Goal: Task Accomplishment & Management: Use online tool/utility

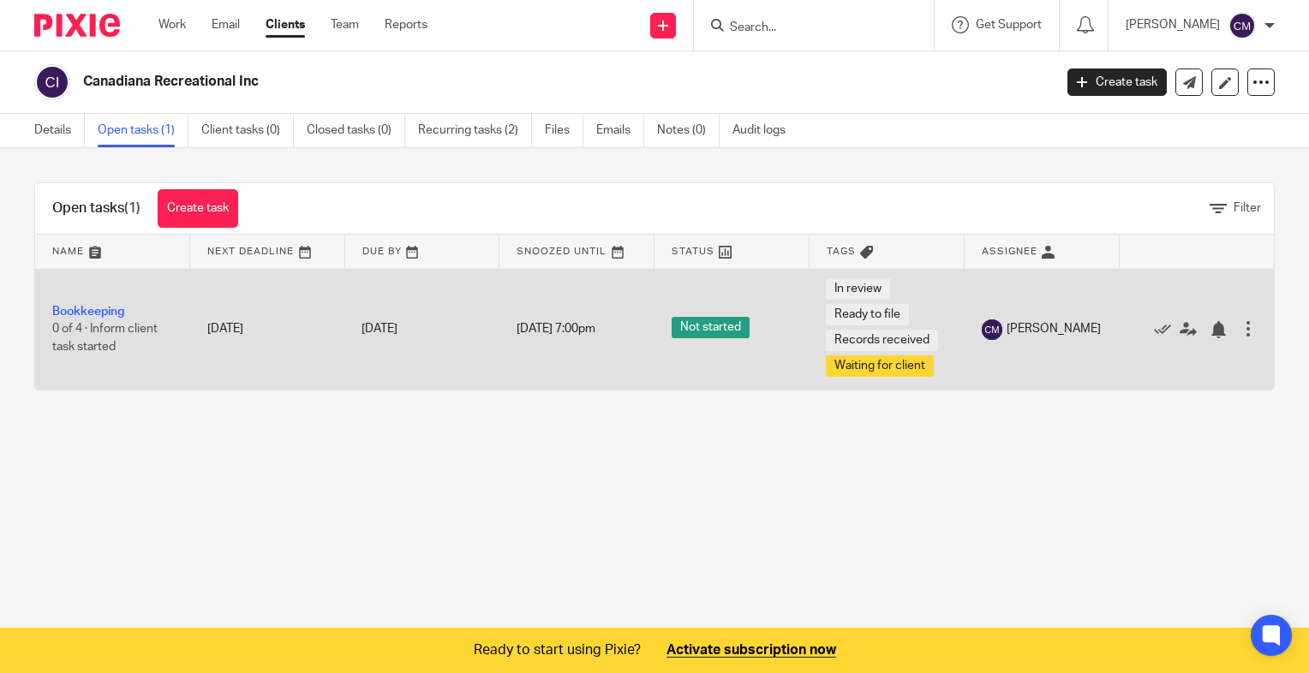
click at [109, 303] on td "Bookkeeping 0 of 4 · Inform client task started" at bounding box center [112, 329] width 155 height 121
click at [109, 308] on link "Bookkeeping" at bounding box center [88, 312] width 72 height 12
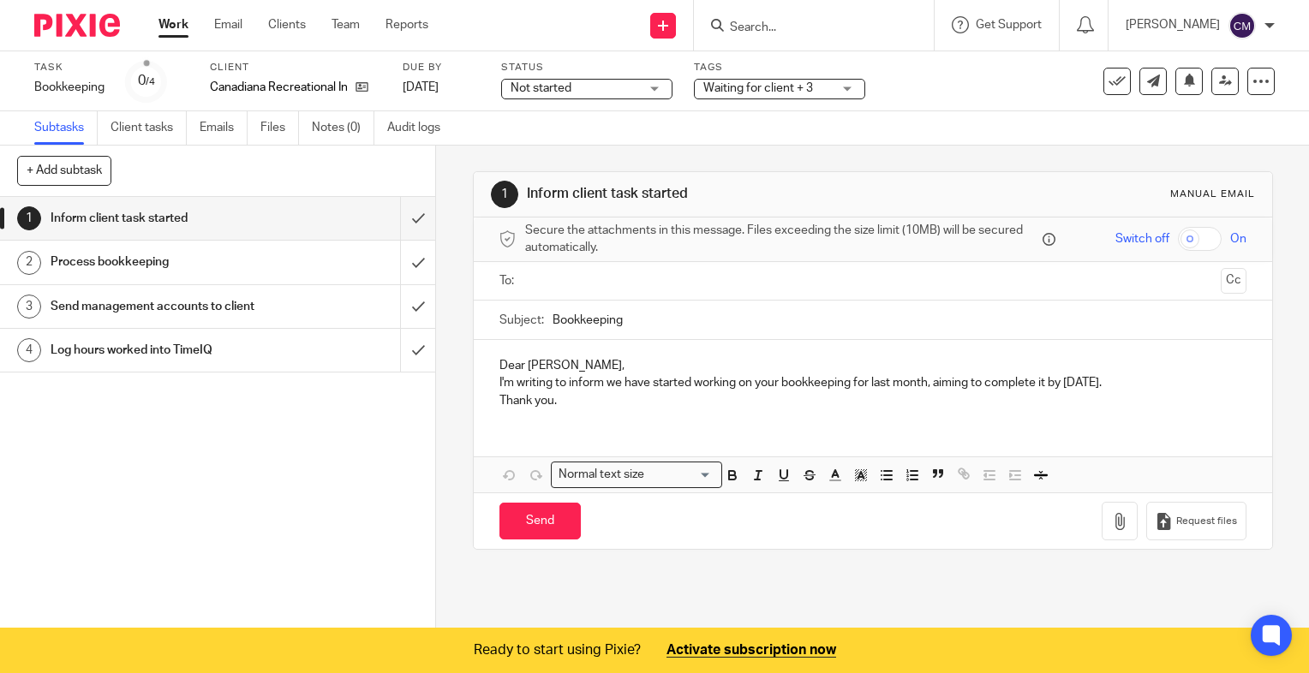
click at [176, 22] on link "Work" at bounding box center [173, 24] width 30 height 17
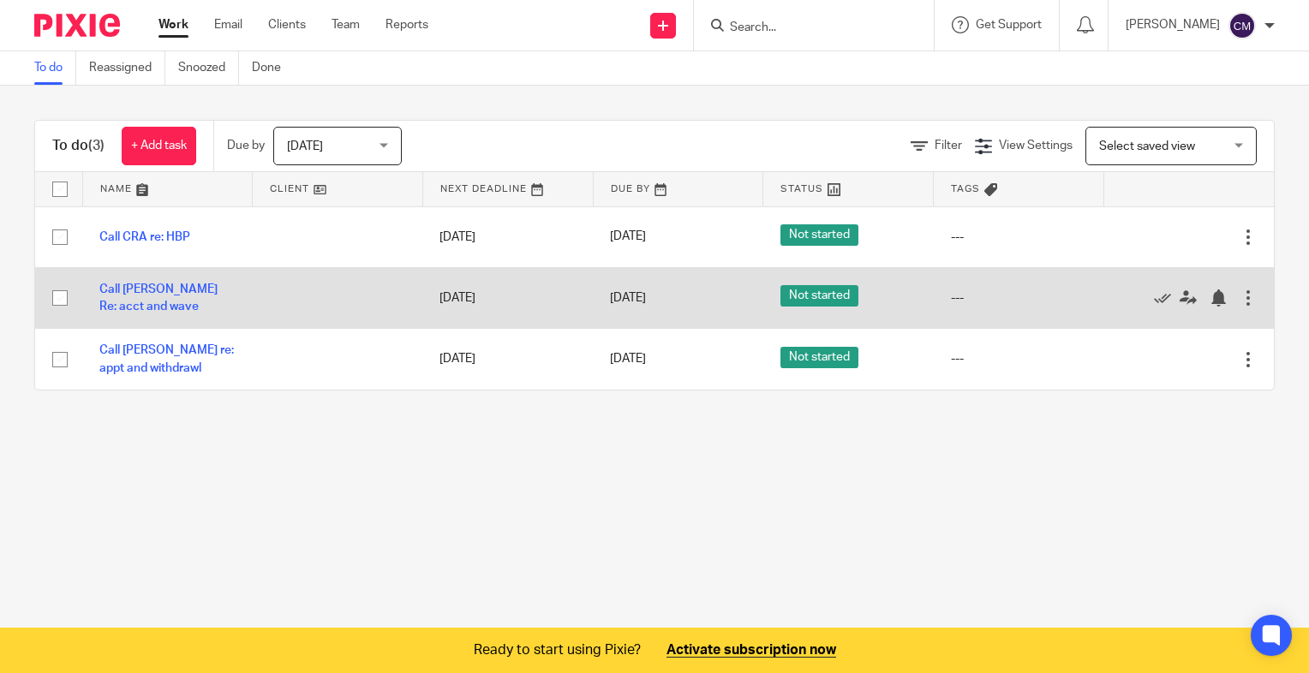
click at [59, 302] on input "checkbox" at bounding box center [60, 298] width 33 height 33
checkbox input "true"
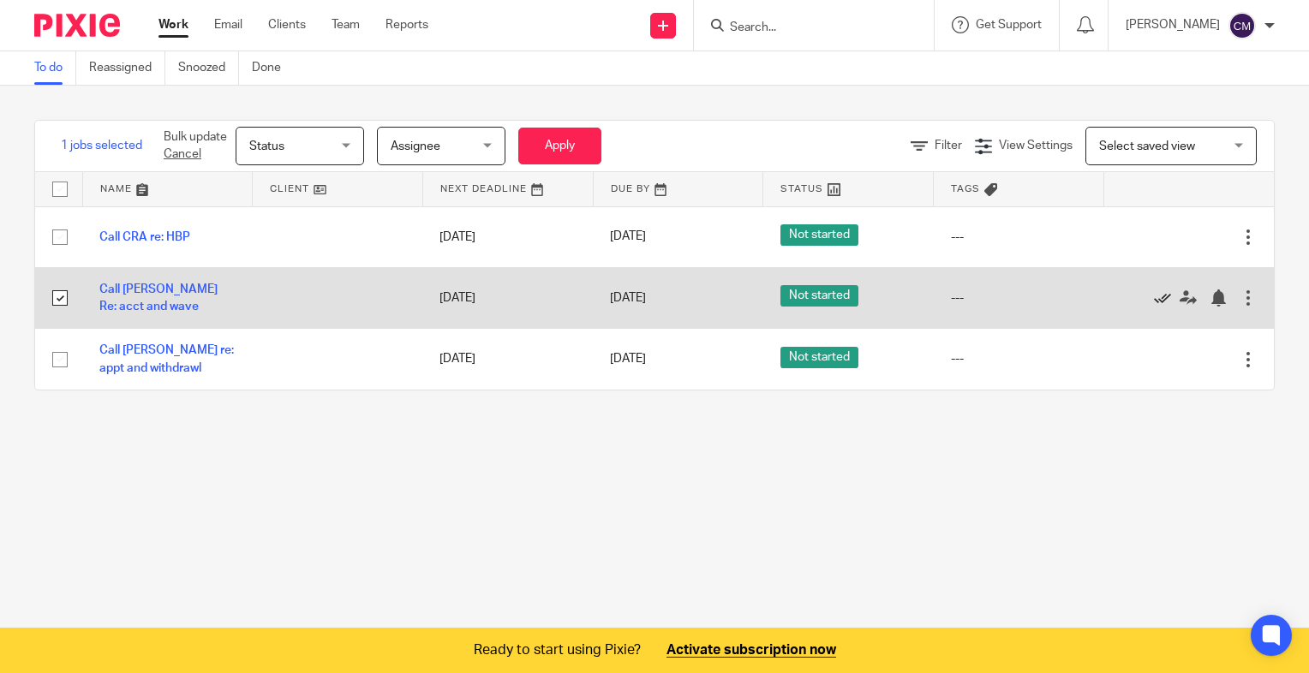
click at [1154, 299] on icon at bounding box center [1162, 298] width 17 height 17
